Goal: Task Accomplishment & Management: Manage account settings

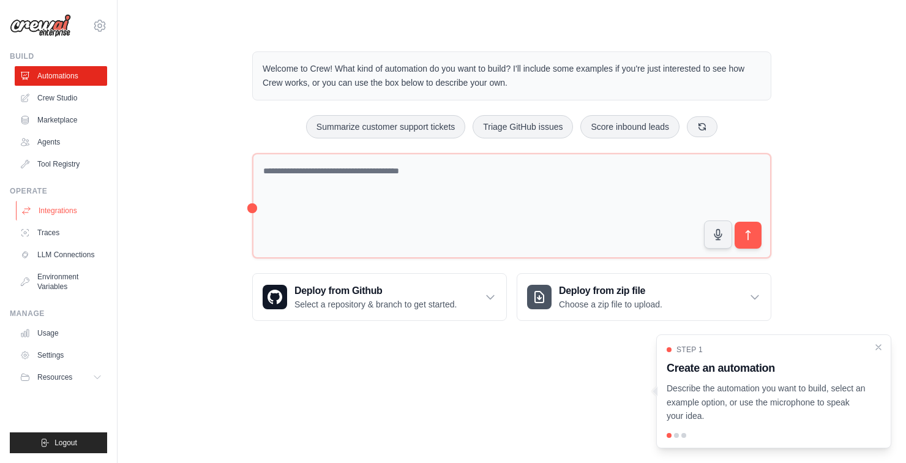
click at [69, 206] on link "Integrations" at bounding box center [62, 211] width 92 height 20
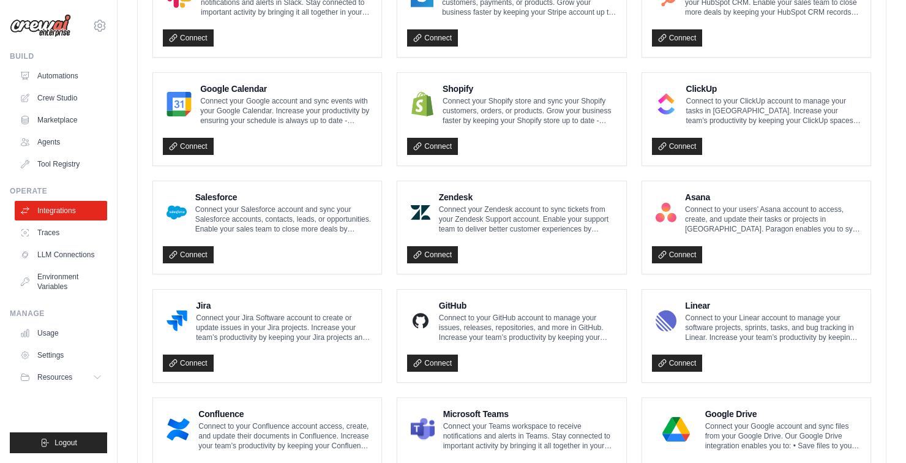
scroll to position [629, 0]
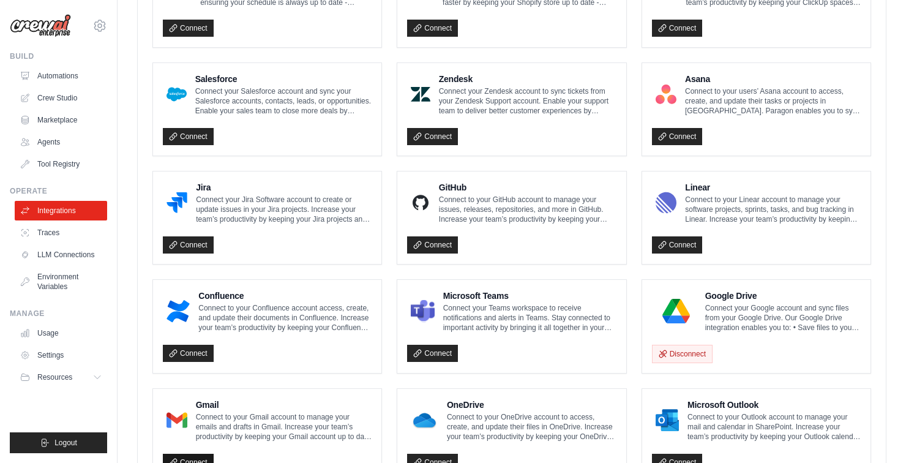
click at [204, 461] on link "Connect" at bounding box center [188, 461] width 51 height 17
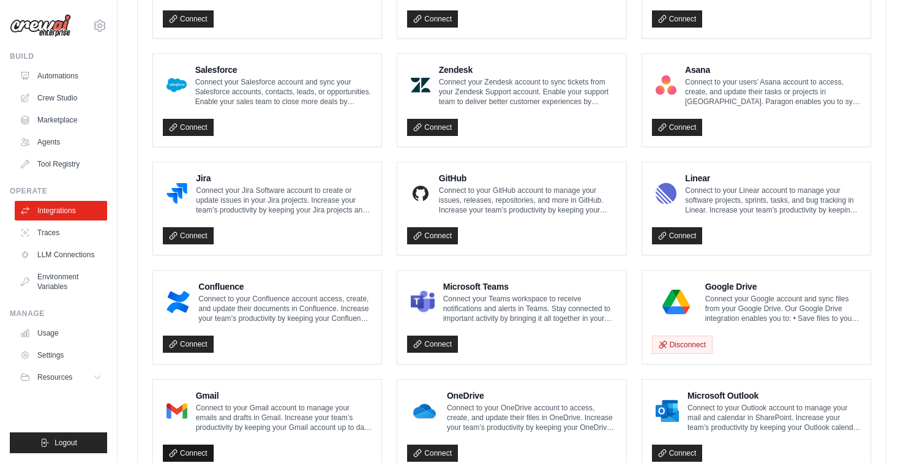
scroll to position [688, 0]
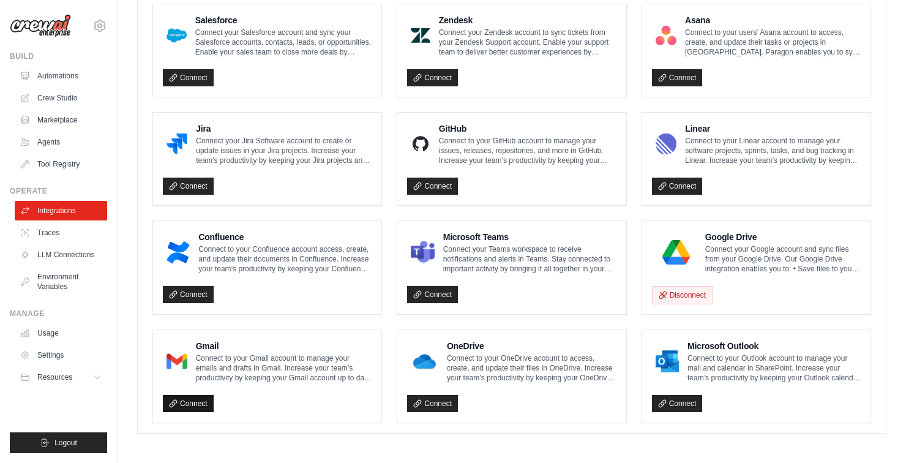
click at [196, 404] on link "Connect" at bounding box center [188, 403] width 51 height 17
click at [193, 400] on link "Connect" at bounding box center [188, 403] width 51 height 17
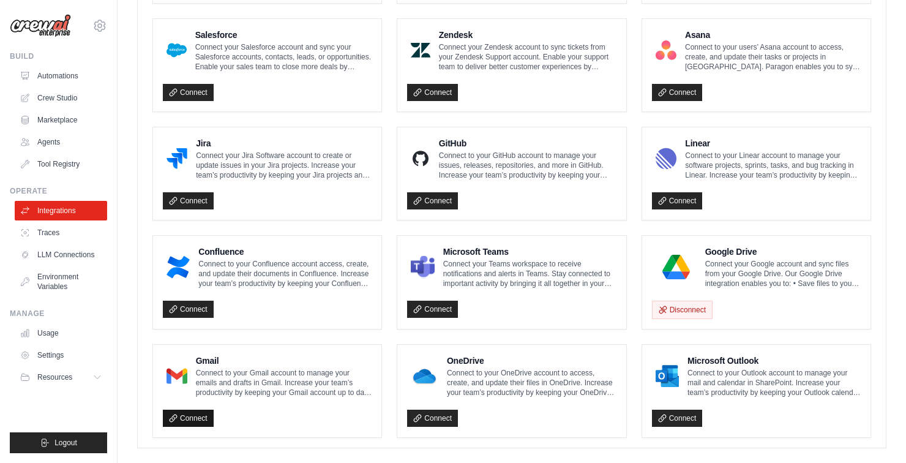
scroll to position [700, 0]
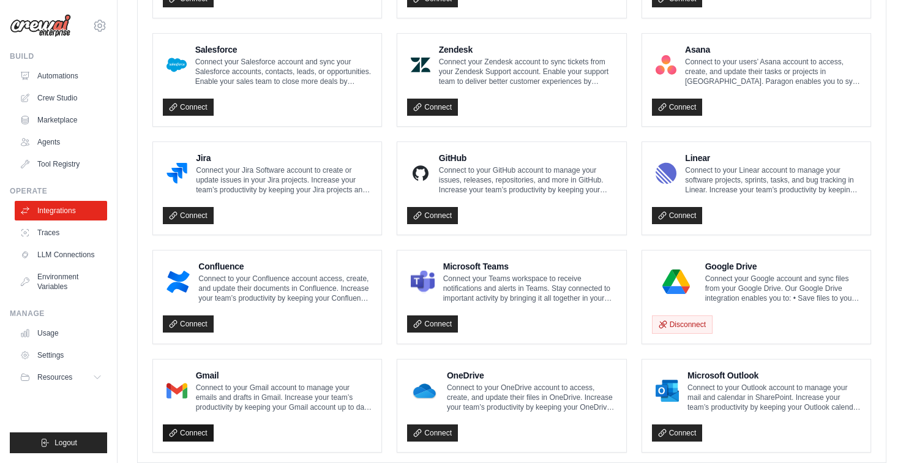
click at [202, 431] on link "Connect" at bounding box center [188, 432] width 51 height 17
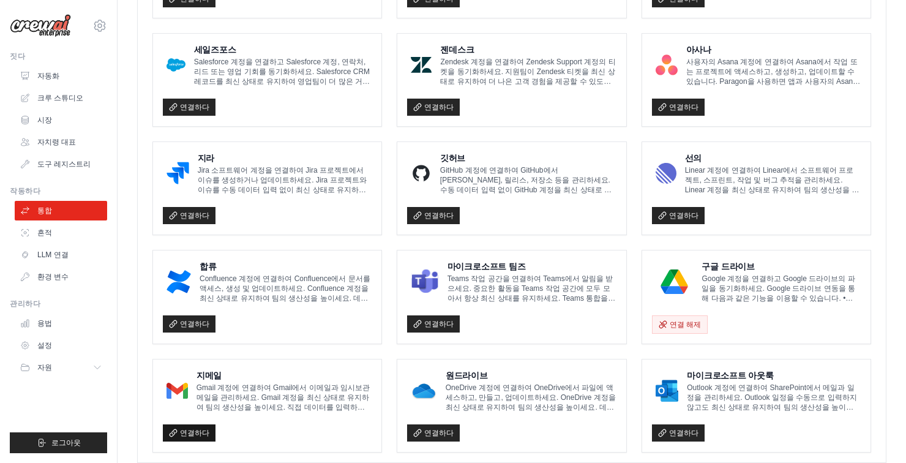
scroll to position [729, 0]
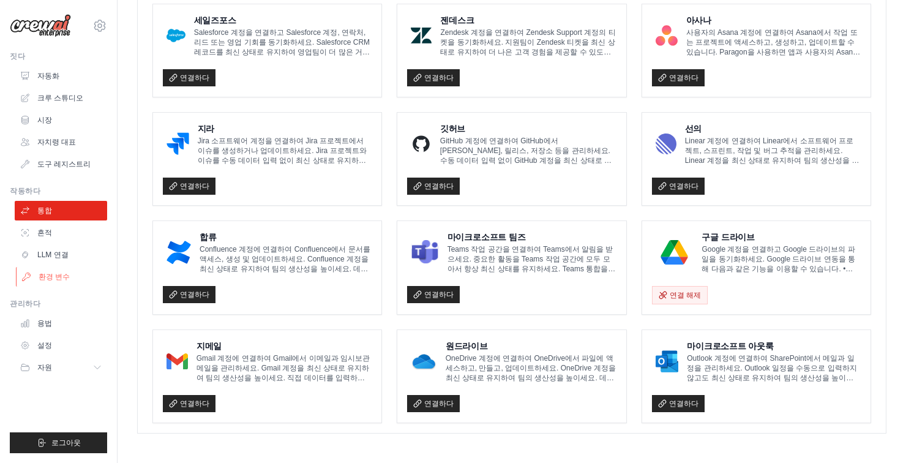
click at [49, 283] on link "환경 변수" at bounding box center [62, 277] width 92 height 20
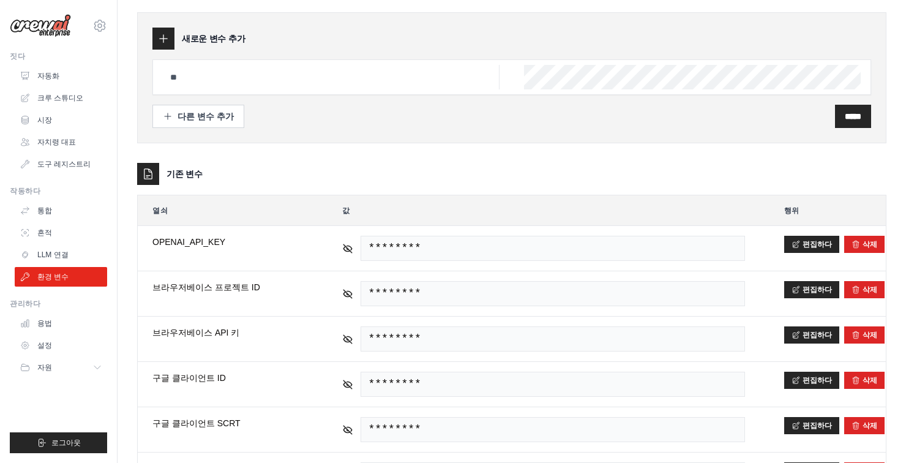
scroll to position [86, 0]
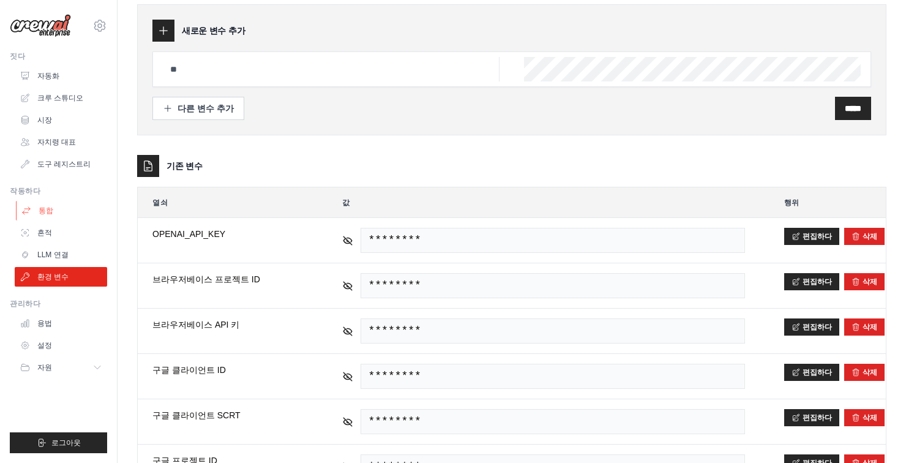
click at [62, 205] on link "통합" at bounding box center [62, 211] width 92 height 20
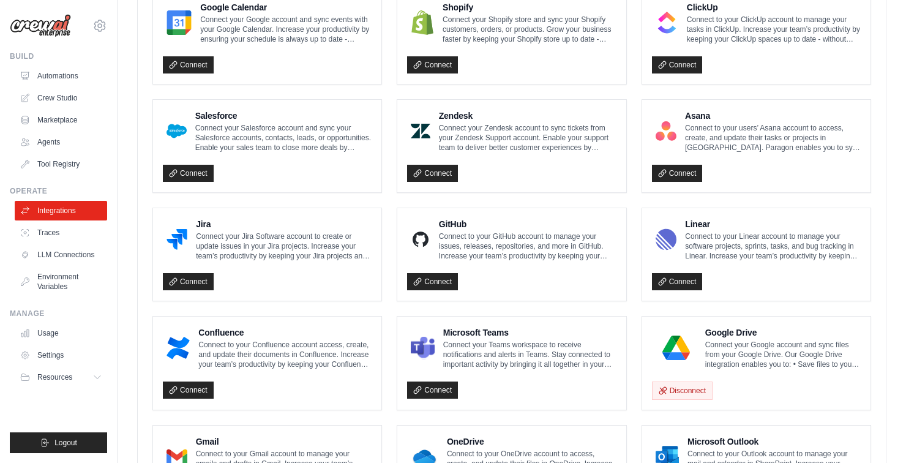
scroll to position [597, 0]
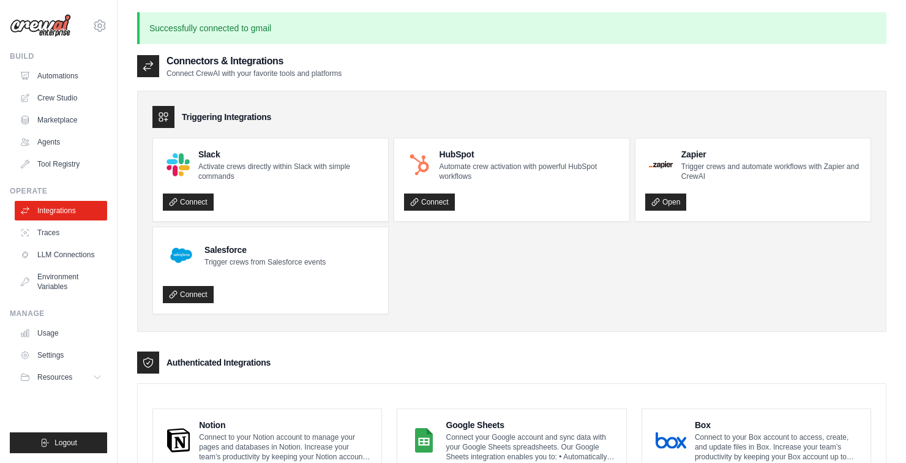
scroll to position [729, 0]
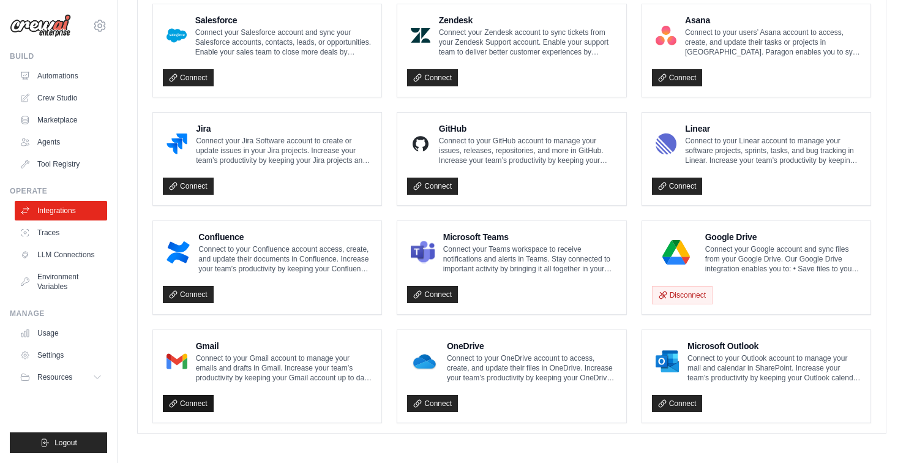
click at [192, 409] on link "Connect" at bounding box center [188, 403] width 51 height 17
click at [212, 387] on div "Connect" at bounding box center [267, 399] width 209 height 25
click at [211, 400] on link "Connect" at bounding box center [188, 403] width 51 height 17
click at [211, 395] on link "Connect" at bounding box center [188, 403] width 51 height 17
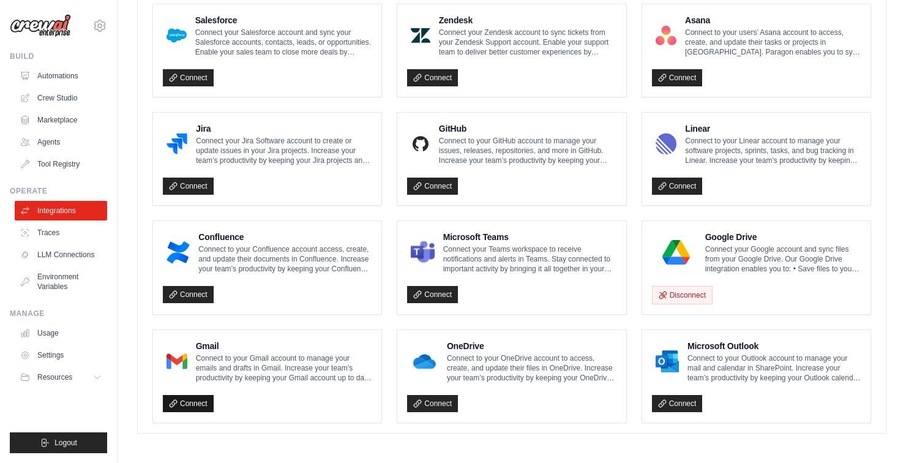
click at [199, 406] on link "Connect" at bounding box center [188, 403] width 51 height 17
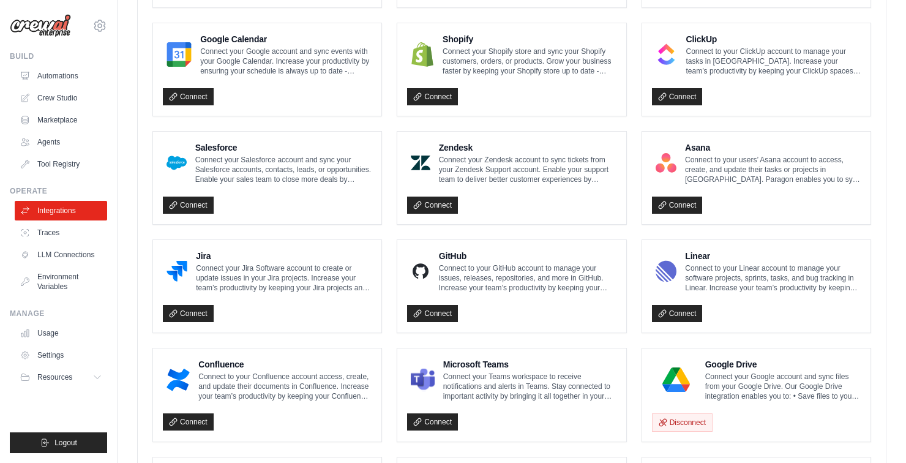
scroll to position [365, 0]
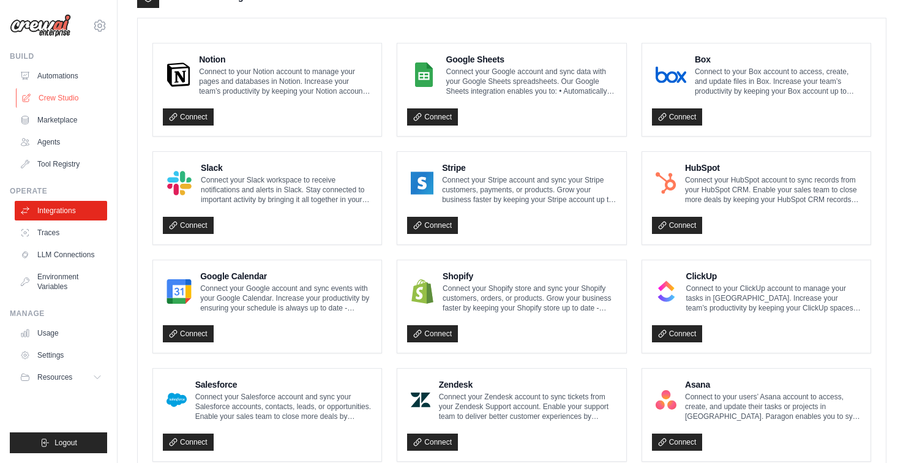
click at [44, 97] on link "Crew Studio" at bounding box center [62, 98] width 92 height 20
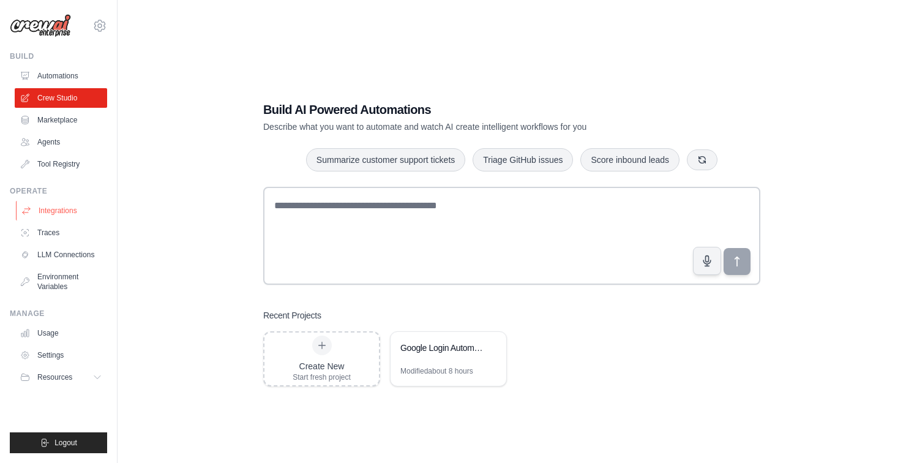
click at [40, 214] on link "Integrations" at bounding box center [62, 211] width 92 height 20
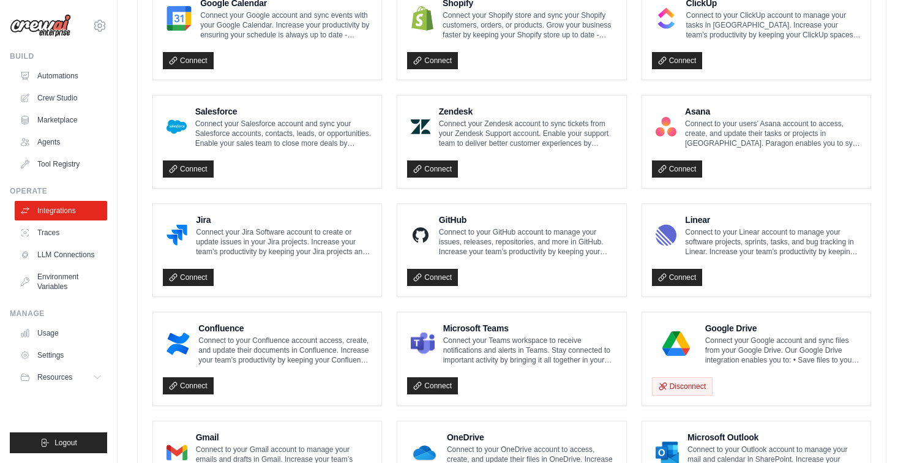
scroll to position [629, 0]
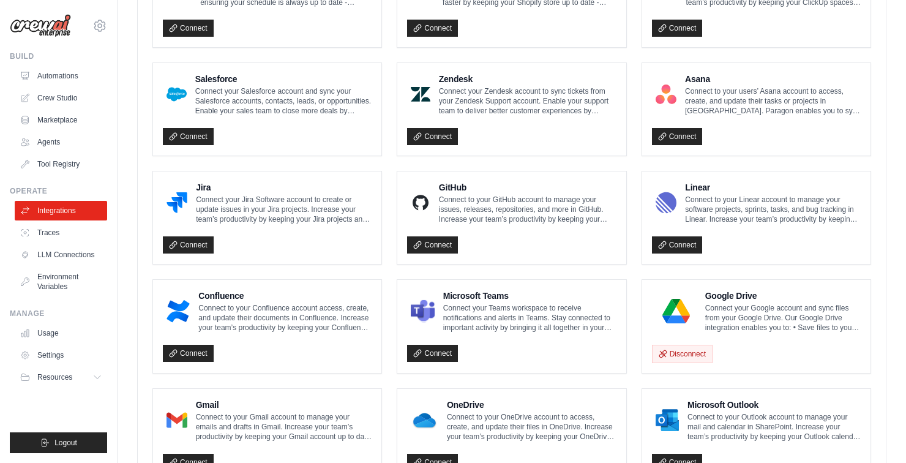
click at [835, 372] on ul "Notion Connect to your Notion account to manage your pages and databases in Not…" at bounding box center [511, 110] width 718 height 744
click at [842, 388] on li "Microsoft Outlook Connect to your Outlook account to manage your mail and calen…" at bounding box center [755, 435] width 229 height 94
click at [864, 409] on div "Microsoft Outlook Connect to your Outlook account to manage your mail and calen…" at bounding box center [756, 435] width 228 height 92
click at [868, 462] on div "Notion Connect to your Notion account to manage your pages and databases in Not…" at bounding box center [512, 110] width 748 height 764
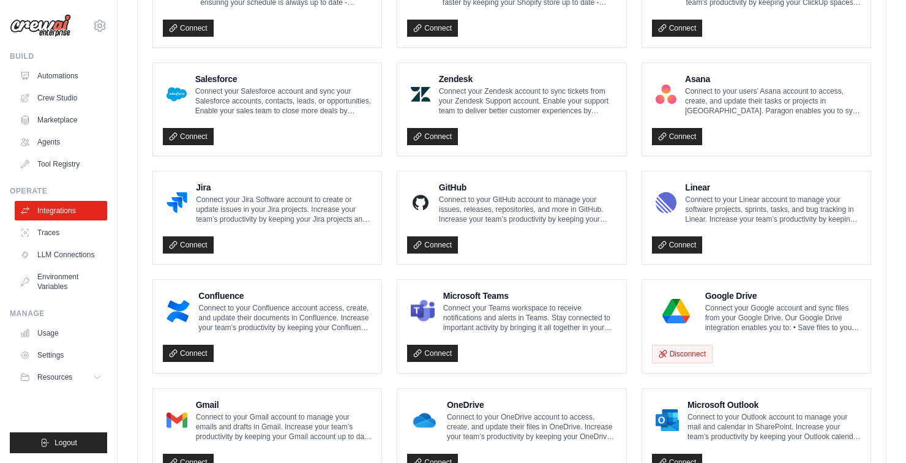
click at [866, 462] on div "Notion Connect to your Notion account to manage your pages and databases in Not…" at bounding box center [512, 110] width 748 height 764
click at [46, 76] on link "Automations" at bounding box center [62, 76] width 92 height 20
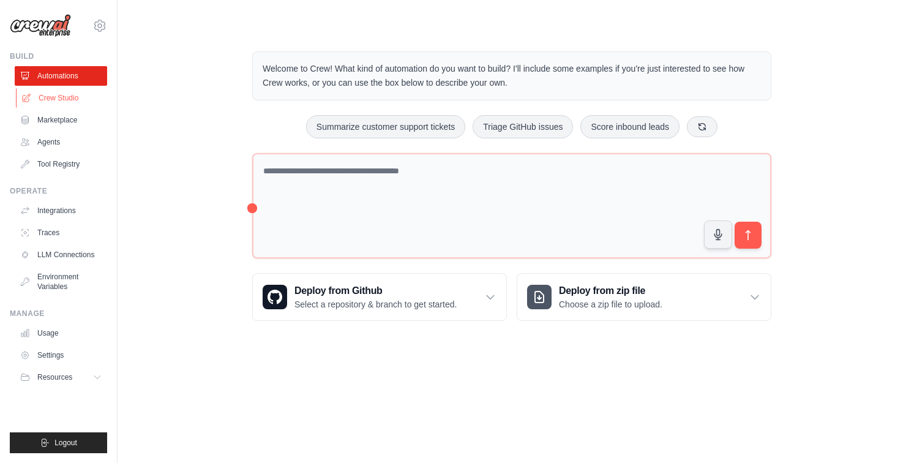
click at [39, 101] on link "Crew Studio" at bounding box center [62, 98] width 92 height 20
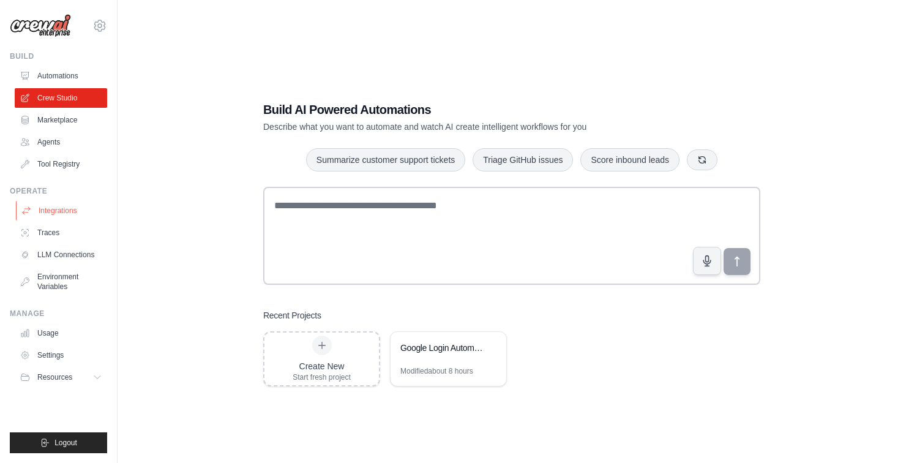
click at [43, 204] on link "Integrations" at bounding box center [62, 211] width 92 height 20
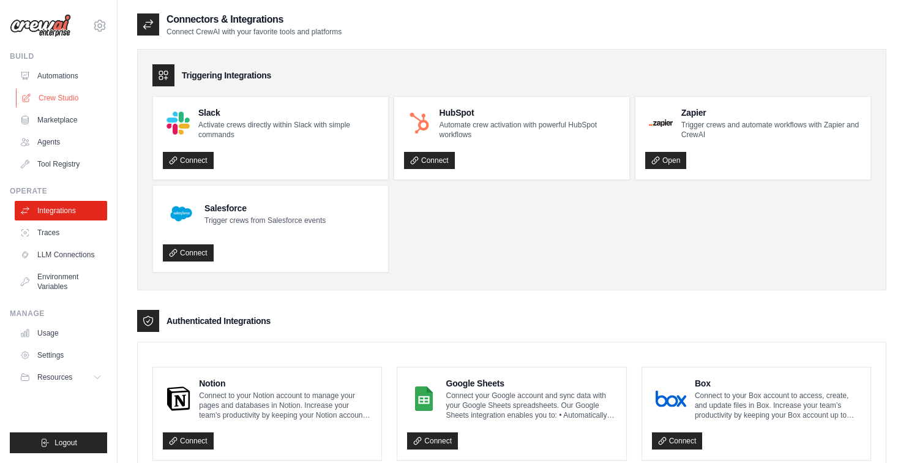
click at [42, 97] on link "Crew Studio" at bounding box center [62, 98] width 92 height 20
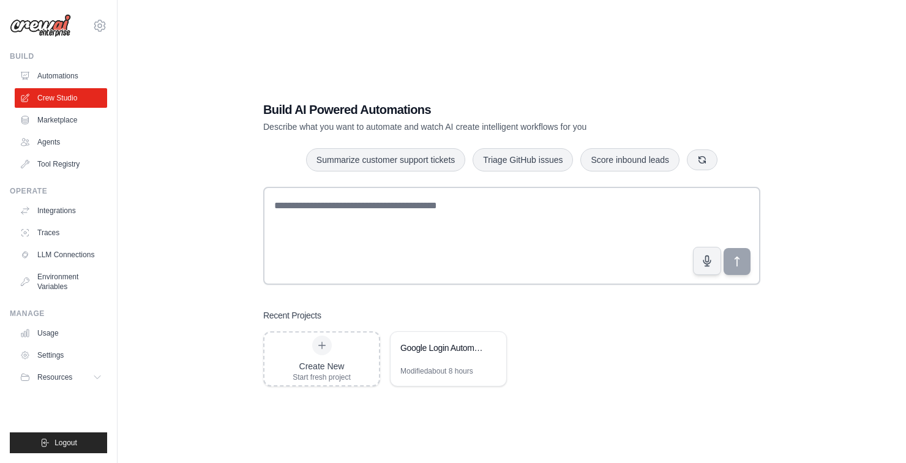
scroll to position [83, 0]
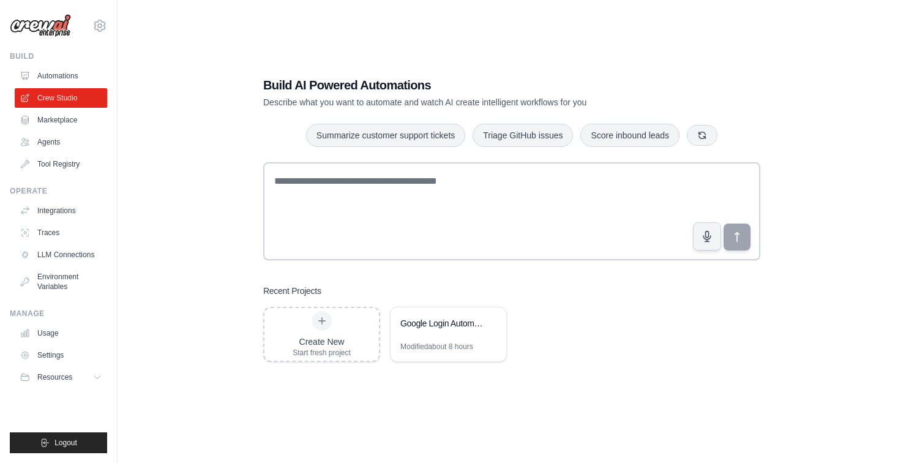
click at [619, 357] on div "Build AI Powered Automations Describe what you want to automate and watch AI cr…" at bounding box center [511, 219] width 749 height 463
click at [583, 307] on div "Create New Start fresh project Google Login Automation Test Modified about 8 ho…" at bounding box center [511, 334] width 497 height 55
click at [26, 202] on link "Integrations" at bounding box center [61, 211] width 92 height 20
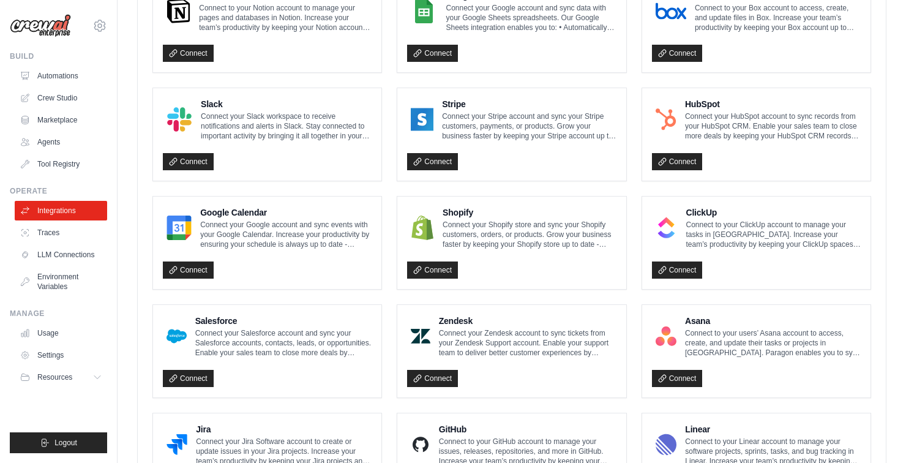
scroll to position [688, 0]
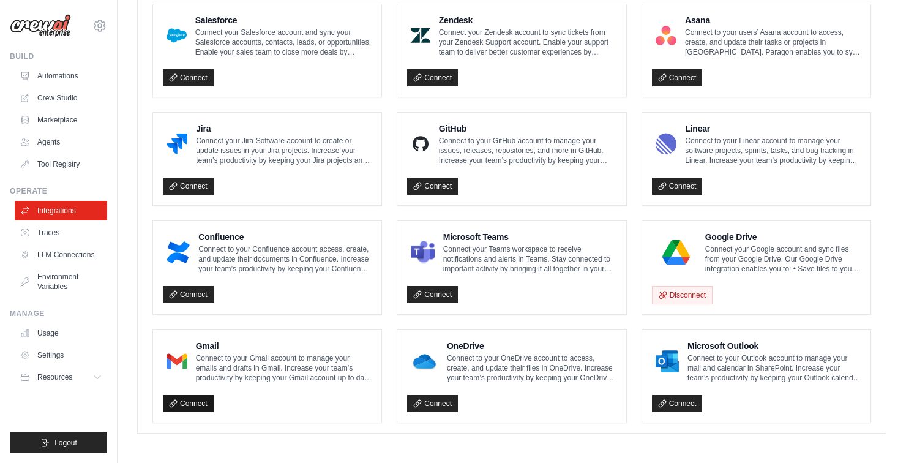
click at [190, 400] on link "Connect" at bounding box center [188, 403] width 51 height 17
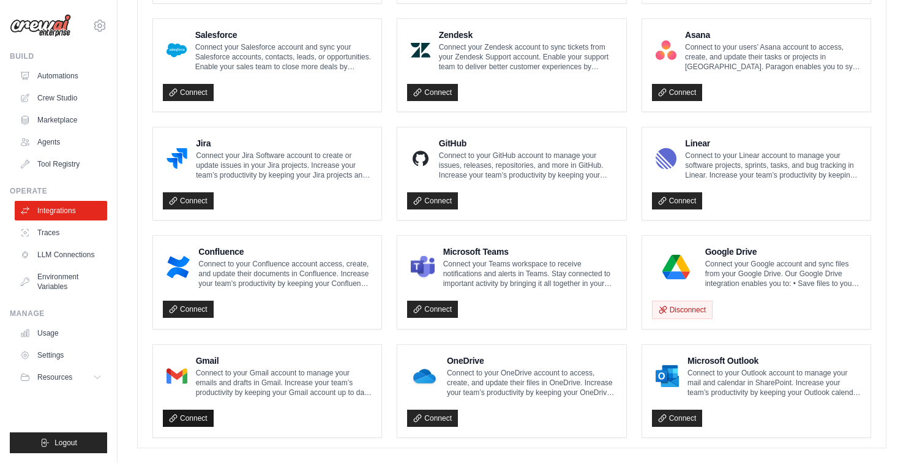
scroll to position [658, 0]
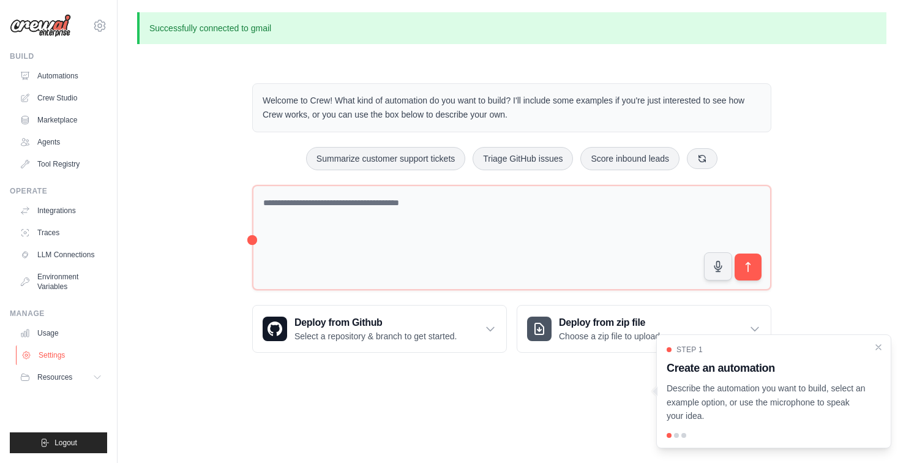
click at [33, 361] on link "Settings" at bounding box center [62, 355] width 92 height 20
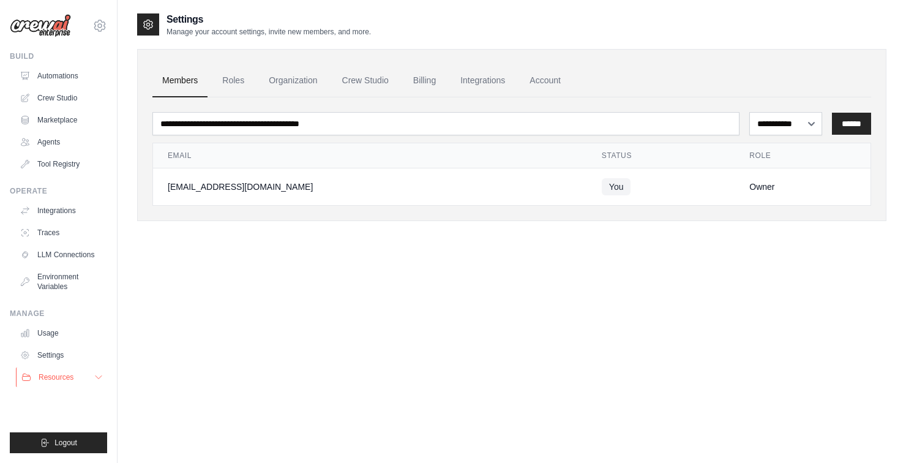
click at [48, 385] on button "Resources" at bounding box center [62, 377] width 92 height 20
click at [43, 386] on button "Resources" at bounding box center [62, 377] width 92 height 20
click at [35, 79] on link "Automations" at bounding box center [62, 76] width 92 height 20
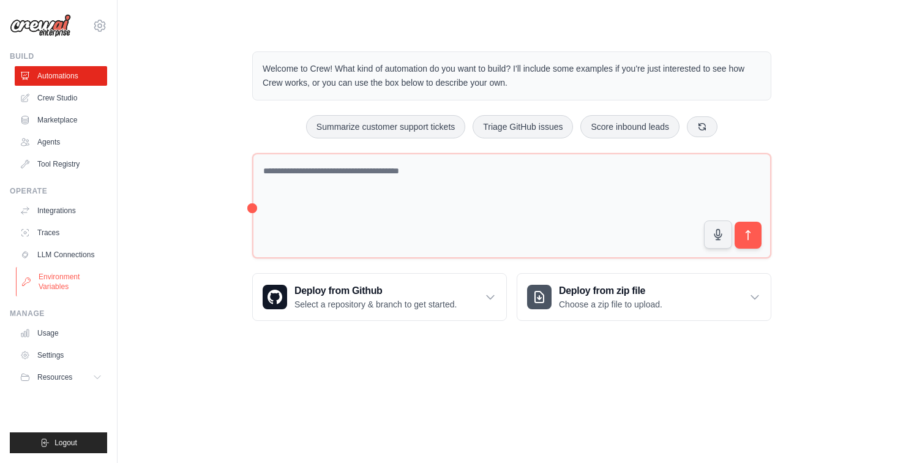
click at [25, 288] on link "Environment Variables" at bounding box center [62, 281] width 92 height 29
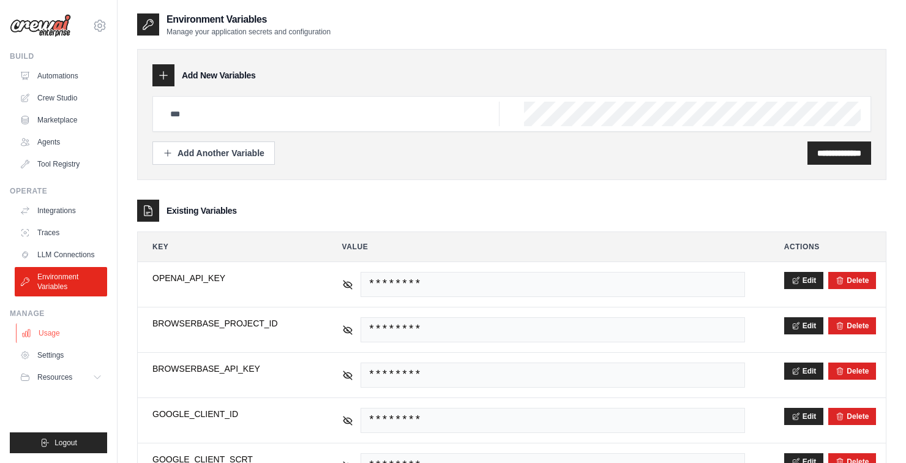
click at [30, 332] on link "Usage" at bounding box center [62, 333] width 92 height 20
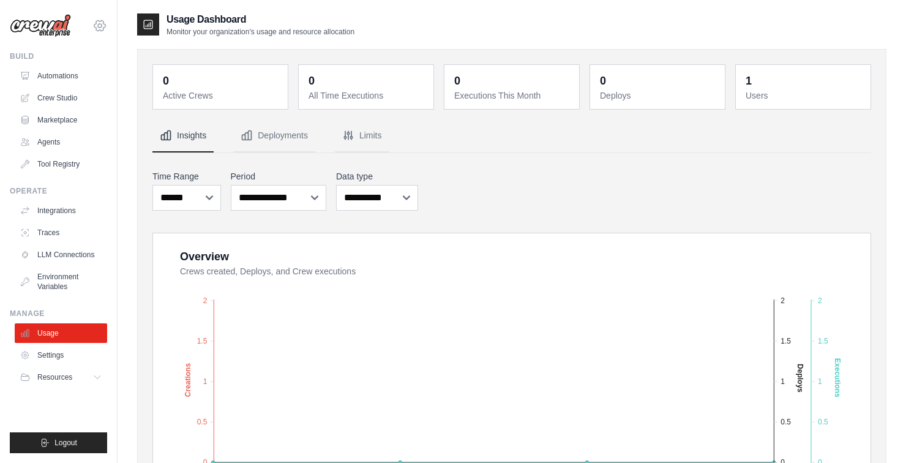
click at [93, 27] on icon at bounding box center [99, 25] width 15 height 15
click at [83, 87] on link "Settings" at bounding box center [100, 83] width 108 height 22
click at [82, 83] on link "Settings" at bounding box center [100, 83] width 108 height 22
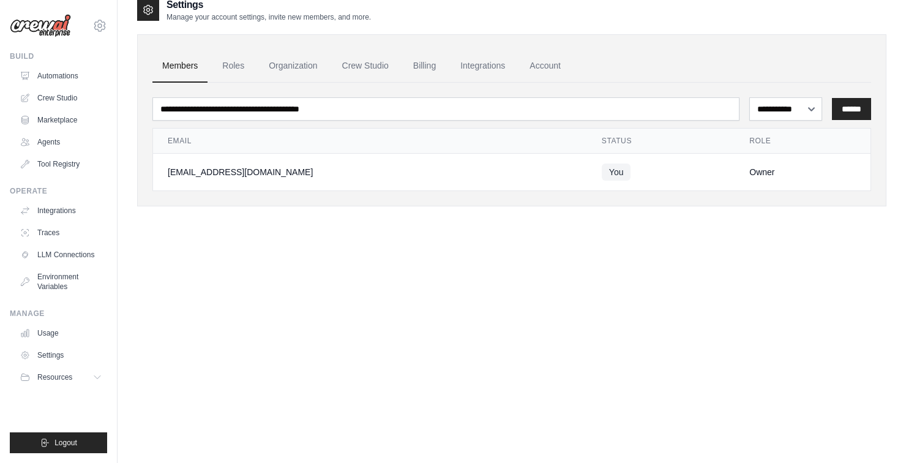
scroll to position [30, 0]
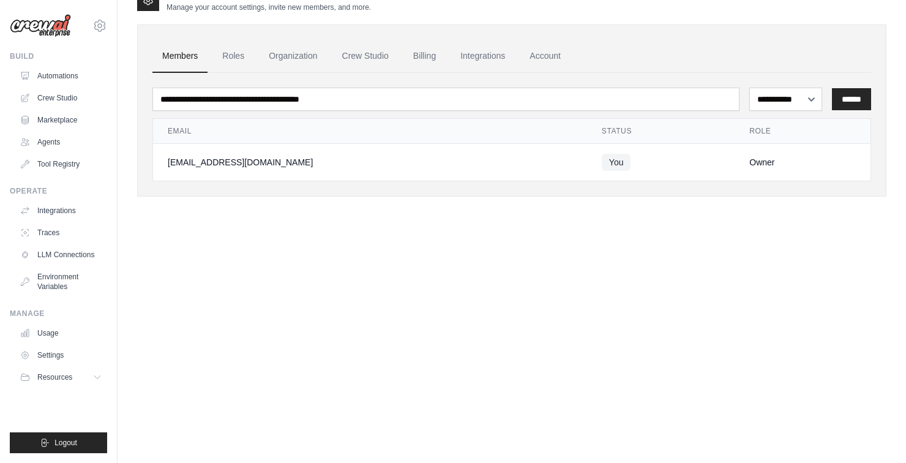
click at [830, 291] on div "**********" at bounding box center [511, 219] width 749 height 463
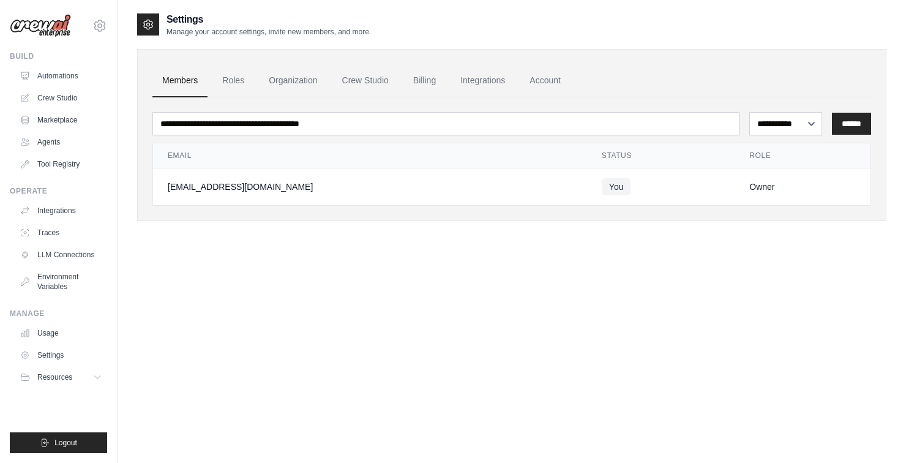
click at [834, 294] on div "**********" at bounding box center [511, 243] width 749 height 463
click at [834, 283] on div "**********" at bounding box center [511, 243] width 749 height 463
click at [833, 281] on div "**********" at bounding box center [511, 243] width 749 height 463
click at [825, 286] on div "**********" at bounding box center [511, 243] width 749 height 463
click at [787, 283] on div "**********" at bounding box center [511, 243] width 749 height 463
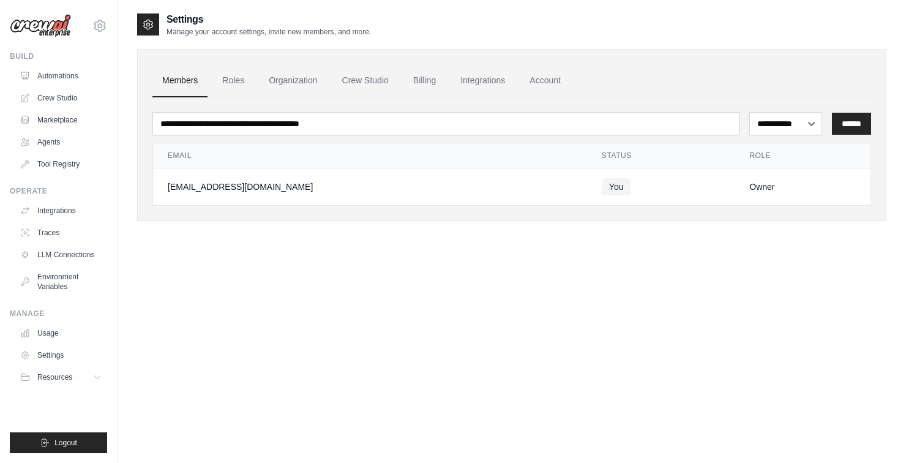
click at [775, 294] on div "**********" at bounding box center [511, 243] width 749 height 463
click at [770, 296] on div "**********" at bounding box center [511, 243] width 749 height 463
click at [770, 299] on div "**********" at bounding box center [511, 243] width 749 height 463
click at [778, 295] on div "**********" at bounding box center [511, 243] width 749 height 463
click at [40, 77] on link "Automations" at bounding box center [62, 76] width 92 height 20
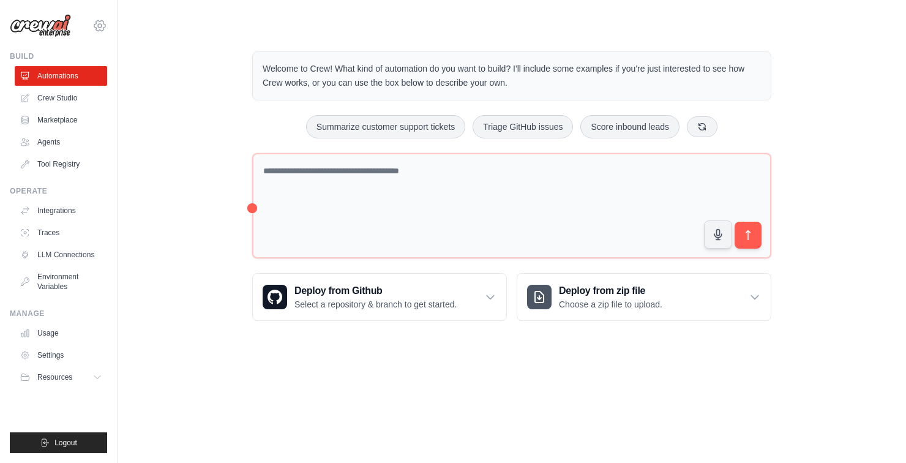
click at [104, 28] on icon at bounding box center [99, 25] width 15 height 15
click at [75, 85] on link "Settings" at bounding box center [100, 83] width 108 height 22
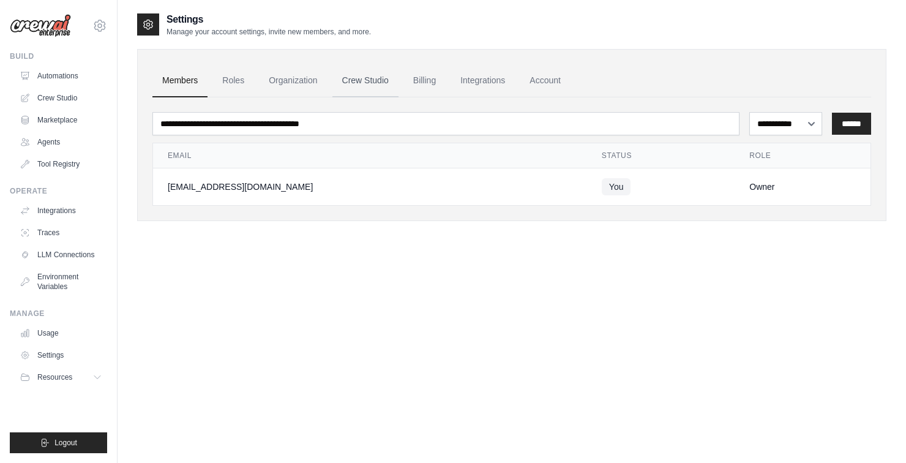
click at [344, 92] on link "Crew Studio" at bounding box center [365, 80] width 66 height 33
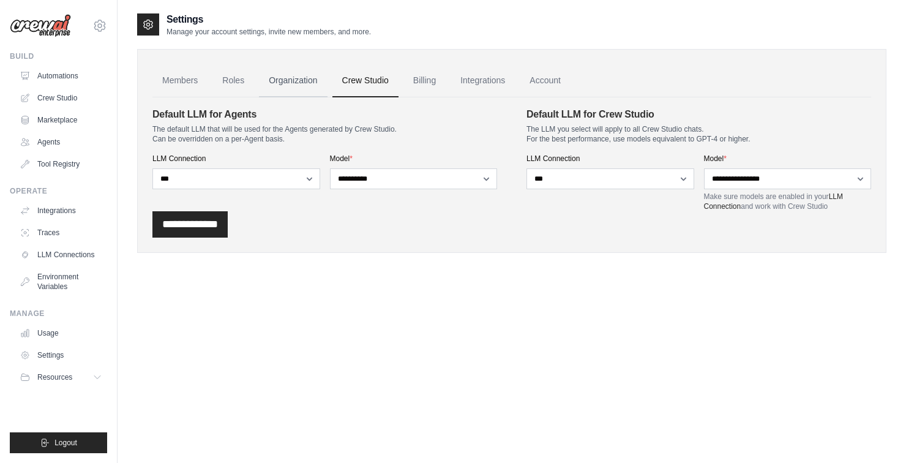
click at [282, 80] on link "Organization" at bounding box center [293, 80] width 68 height 33
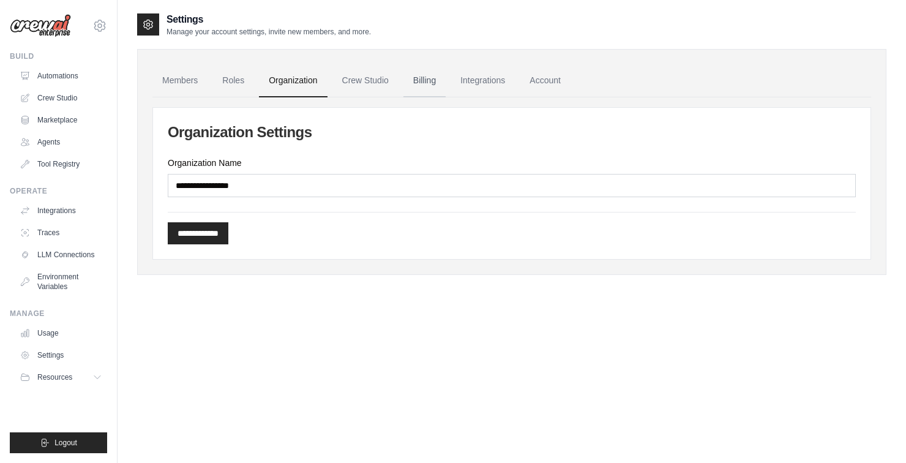
click at [424, 83] on link "Billing" at bounding box center [424, 80] width 42 height 33
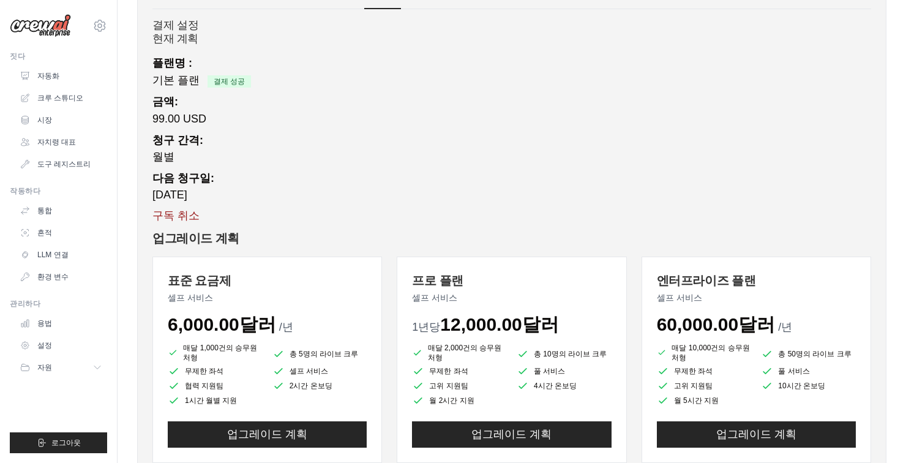
click at [176, 212] on font "구독 취소" at bounding box center [175, 215] width 47 height 12
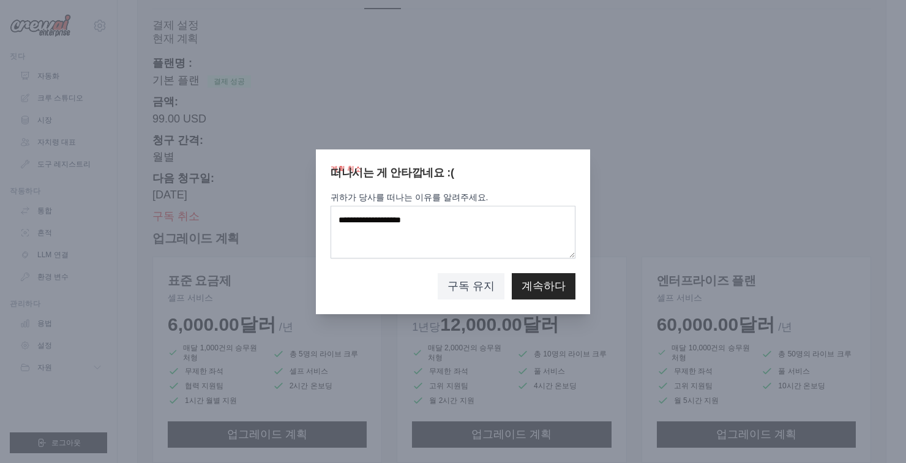
click at [231, 240] on div at bounding box center [453, 231] width 906 height 463
click at [479, 291] on font "구독 유지" at bounding box center [470, 285] width 47 height 12
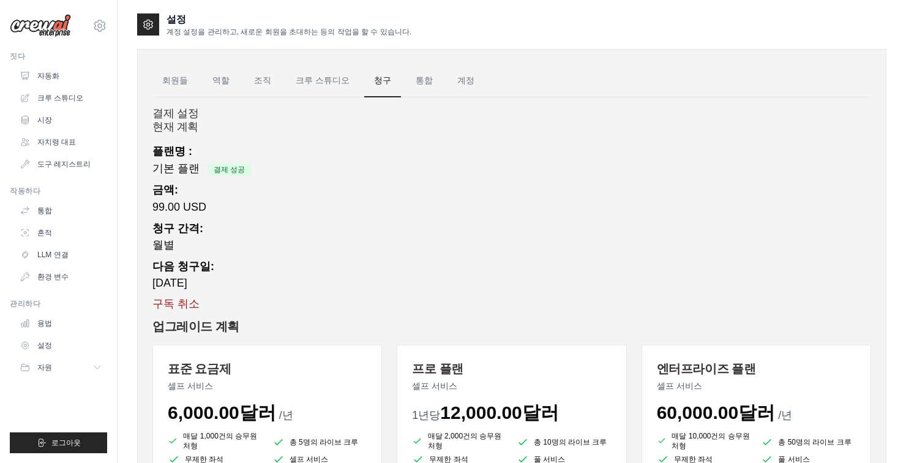
click at [171, 310] on font "구독 취소" at bounding box center [175, 303] width 47 height 12
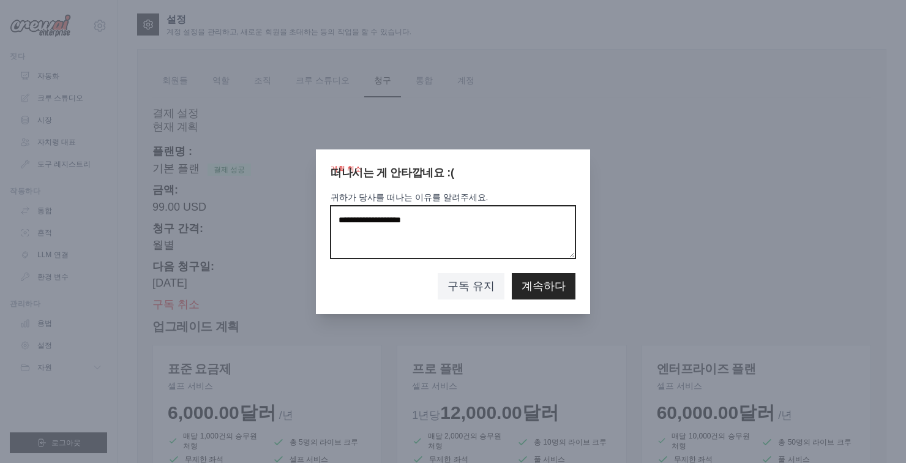
click at [370, 251] on textarea "귀하가 당사를 떠나는 이유를 알려주세요." at bounding box center [452, 232] width 245 height 53
type textarea "*"
type textarea "**********"
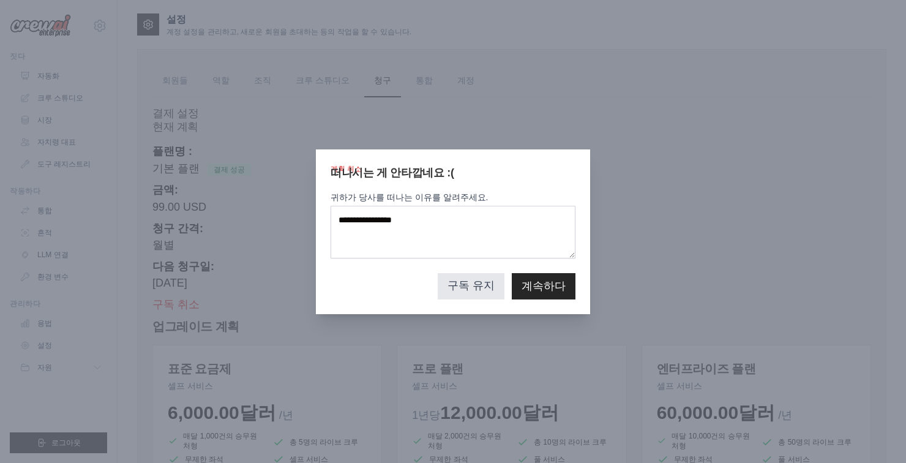
click at [494, 291] on font "구독 유지" at bounding box center [470, 285] width 47 height 12
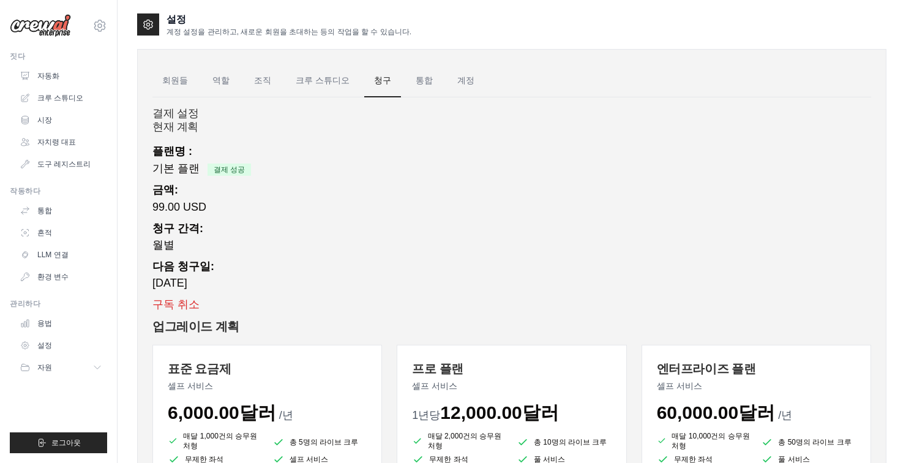
click at [182, 288] on font "[DATE]" at bounding box center [169, 283] width 35 height 12
click at [234, 289] on div "다음 청구일: [DATE]" at bounding box center [511, 274] width 718 height 33
click at [187, 306] on font "구독 취소" at bounding box center [175, 303] width 47 height 12
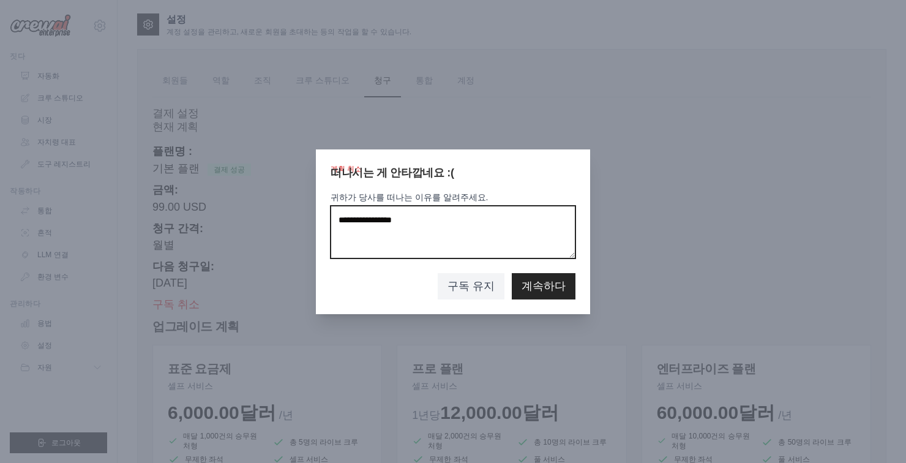
click at [538, 258] on textarea "**********" at bounding box center [452, 232] width 245 height 53
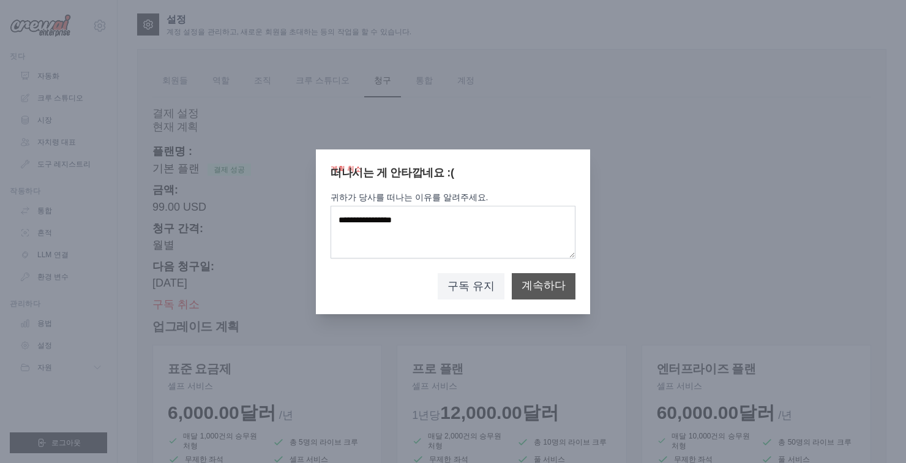
click at [559, 291] on font "계속하다" at bounding box center [543, 285] width 44 height 12
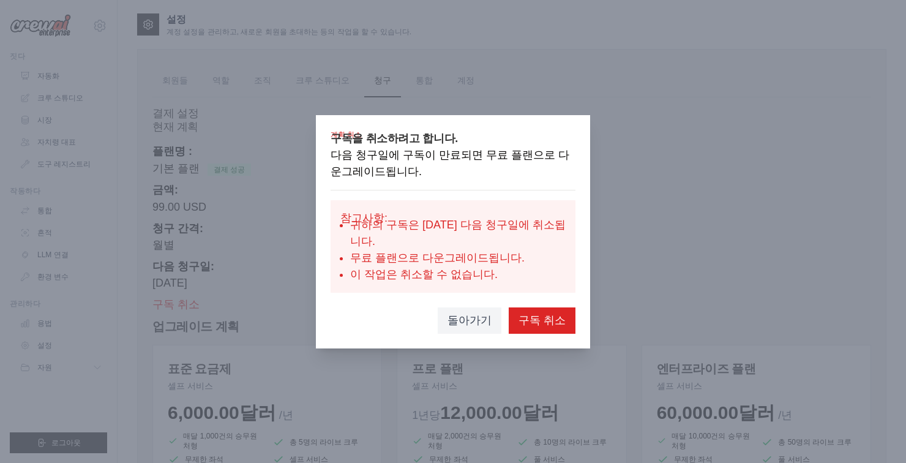
click at [547, 250] on li "귀하의 구독은 [DATE] 다음 청구일에 취소됩니다." at bounding box center [457, 233] width 215 height 33
click at [483, 326] on font "돌아가기" at bounding box center [469, 319] width 44 height 12
